Goal: Information Seeking & Learning: Learn about a topic

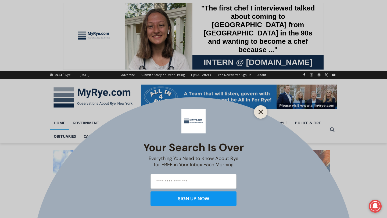
click at [260, 112] on line "Close" at bounding box center [261, 112] width 4 height 4
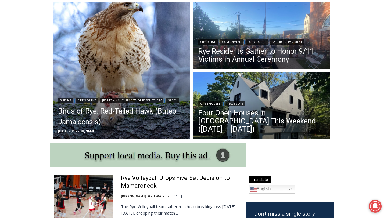
scroll to position [163, 0]
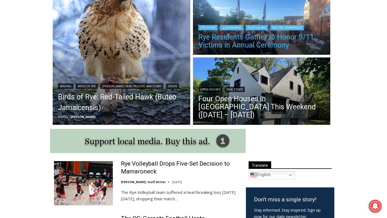
click at [254, 48] on link "Rye Residents Gather to Honor 9/11 Victims in Annual Ceremony" at bounding box center [261, 41] width 127 height 16
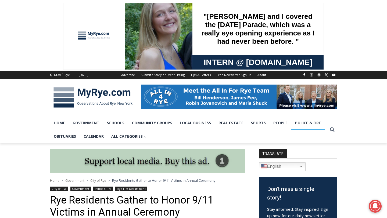
click at [301, 122] on link "Police & Fire" at bounding box center [307, 122] width 33 height 13
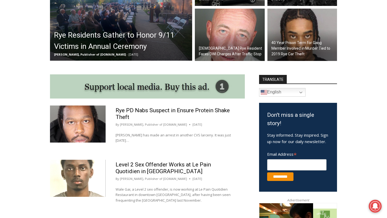
scroll to position [227, 0]
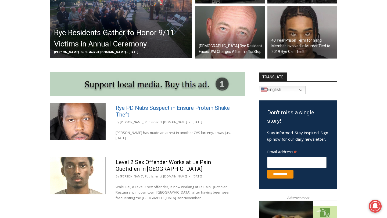
click at [163, 110] on link "Rye PD Nabs Suspect in Ensure Protein Shake Theft" at bounding box center [173, 111] width 114 height 13
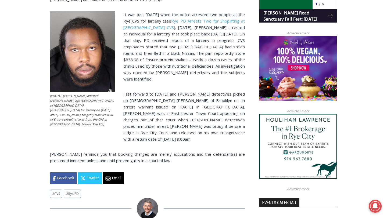
scroll to position [403, 0]
